Goal: Task Accomplishment & Management: Manage account settings

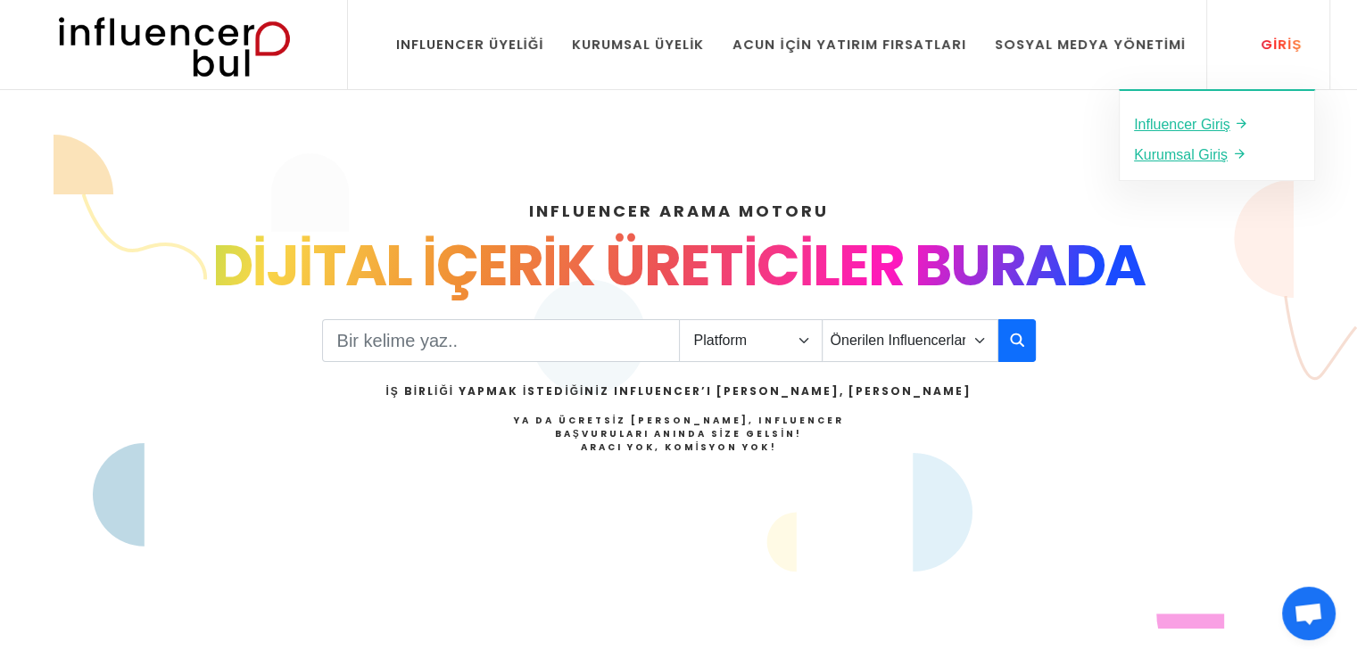
click at [1250, 50] on icon at bounding box center [1248, 44] width 14 height 20
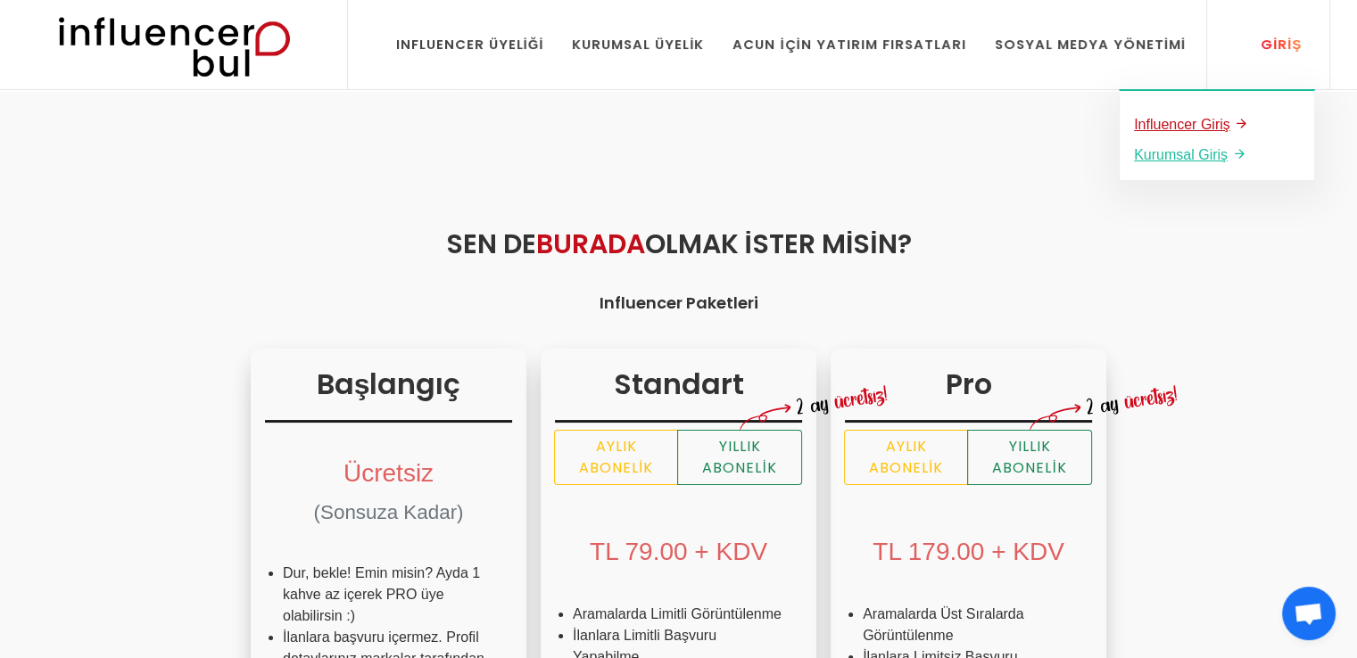
click at [1206, 126] on u "Influencer Giriş" at bounding box center [1182, 124] width 96 height 15
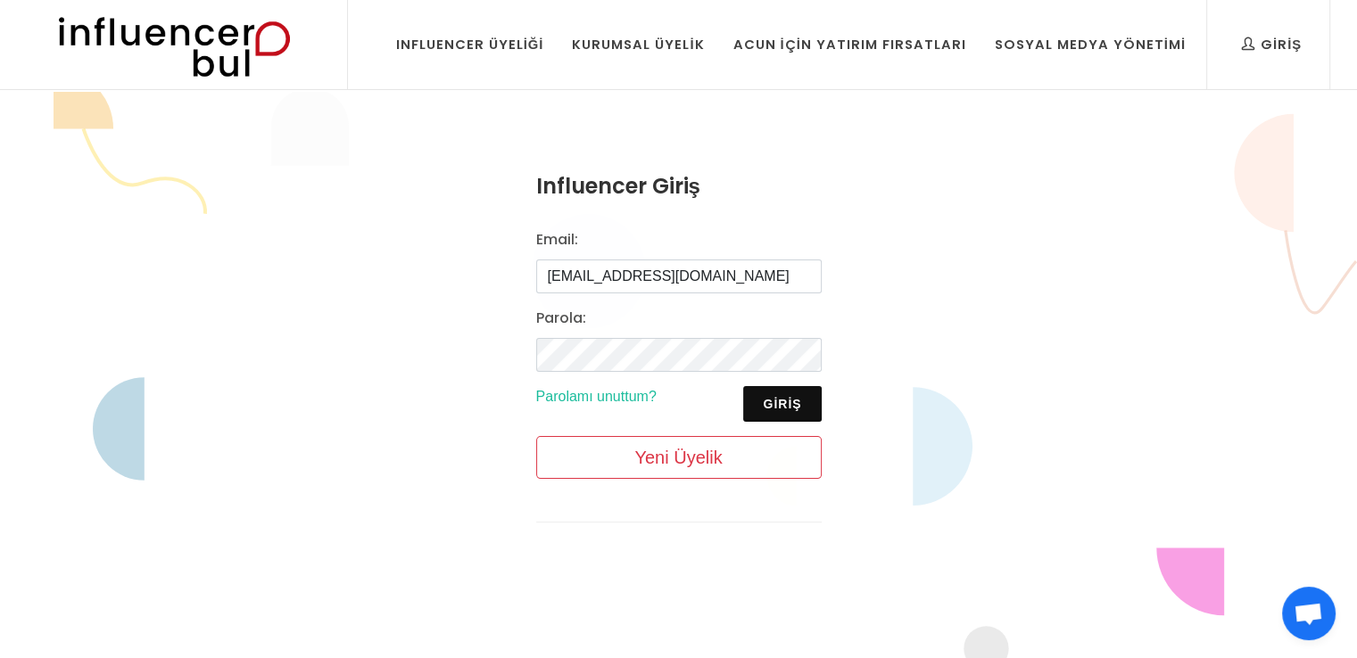
type input "elifsinem.simsek@hotmail.com"
click at [788, 393] on button "Giriş" at bounding box center [782, 404] width 78 height 36
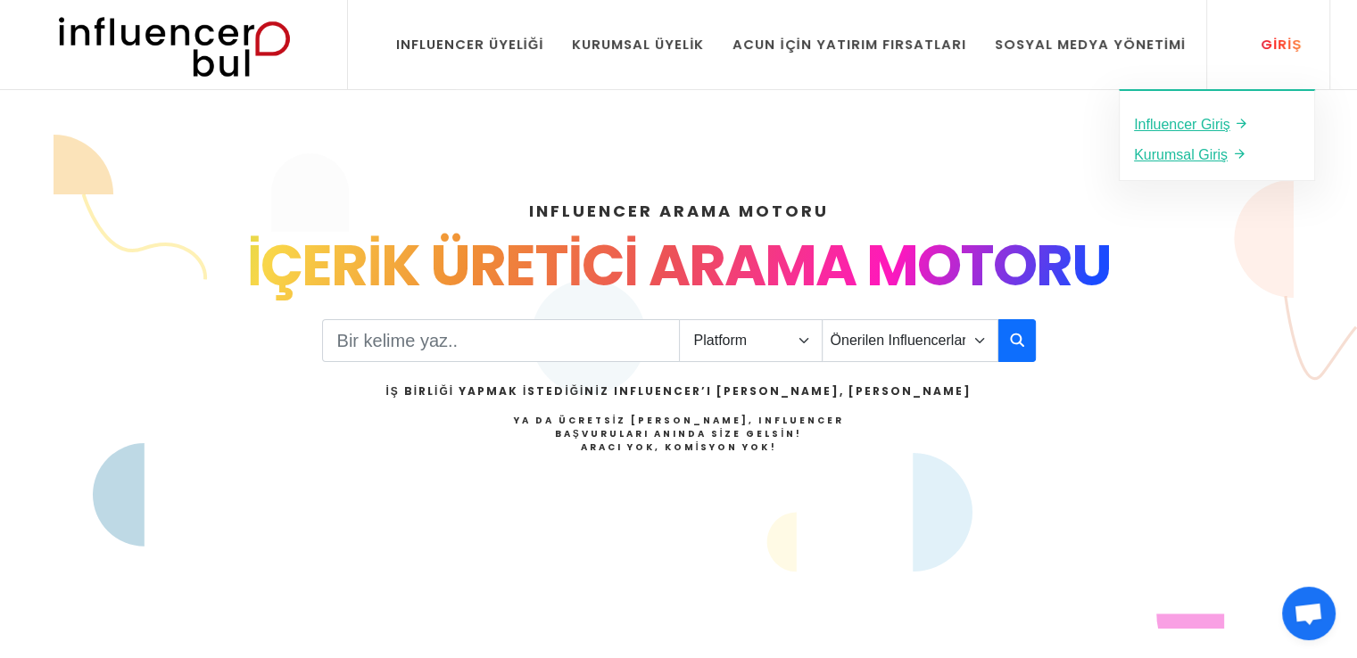
click at [1255, 46] on icon at bounding box center [1248, 44] width 14 height 20
